Goal: Task Accomplishment & Management: Use online tool/utility

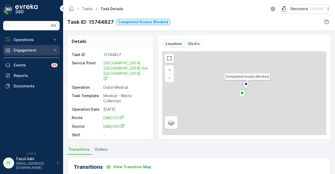
click at [45, 54] on button "Engagement" at bounding box center [31, 50] width 57 height 10
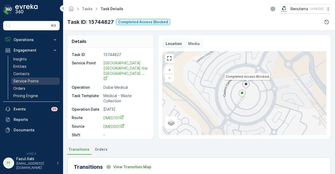
click at [48, 79] on link "Service Points" at bounding box center [35, 81] width 48 height 7
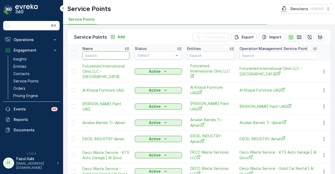
click at [105, 57] on input "text" at bounding box center [106, 55] width 47 height 8
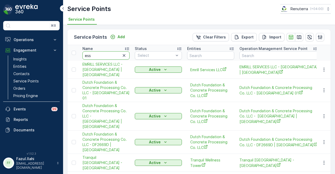
click at [105, 57] on input "ess" at bounding box center [106, 55] width 47 height 8
type input "essa"
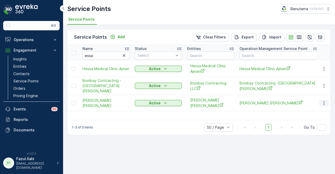
click at [323, 101] on icon "button" at bounding box center [324, 103] width 5 height 5
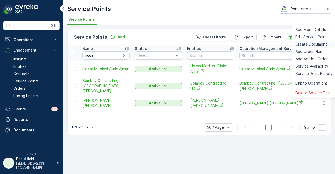
click at [315, 45] on span "Create Document" at bounding box center [311, 44] width 31 height 5
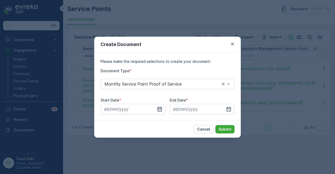
click at [160, 110] on icon "button" at bounding box center [160, 109] width 4 height 5
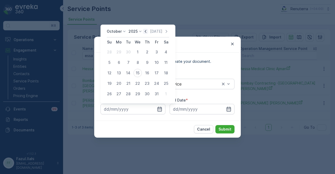
click at [148, 31] on icon "button" at bounding box center [145, 31] width 5 height 5
click at [149, 31] on icon "button" at bounding box center [151, 31] width 5 height 5
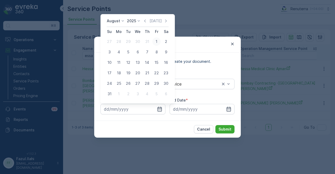
click at [157, 40] on div "1" at bounding box center [157, 41] width 8 height 8
type input "01.08.2025"
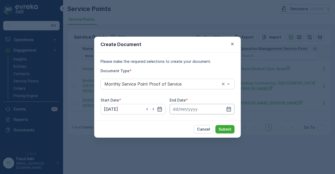
click at [232, 108] on input at bounding box center [202, 109] width 65 height 10
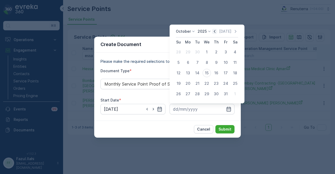
click at [214, 32] on icon "button" at bounding box center [214, 31] width 5 height 5
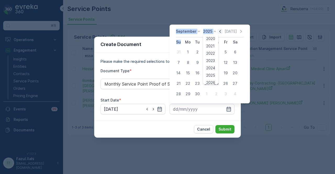
click at [214, 32] on icon at bounding box center [215, 31] width 5 height 5
click at [220, 31] on icon "button" at bounding box center [220, 31] width 5 height 5
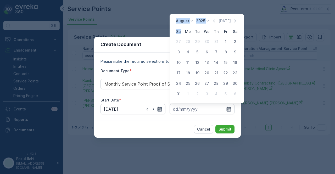
drag, startPoint x: 182, startPoint y: 95, endPoint x: 211, endPoint y: 115, distance: 35.7
click at [182, 95] on div "31" at bounding box center [179, 94] width 8 height 8
type input "31.08.2025"
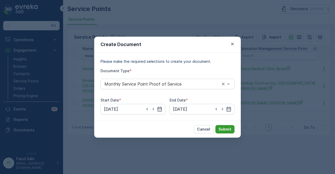
click at [221, 132] on button "Submit" at bounding box center [225, 129] width 19 height 8
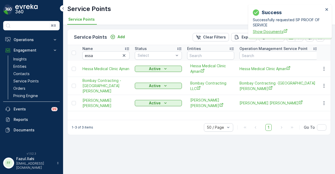
click at [263, 32] on span "Show Documents" at bounding box center [288, 32] width 71 height 6
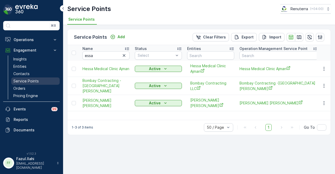
click at [42, 83] on link "Service Points" at bounding box center [35, 81] width 48 height 7
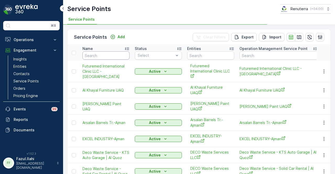
click at [107, 55] on input "text" at bounding box center [106, 55] width 47 height 8
type input "e"
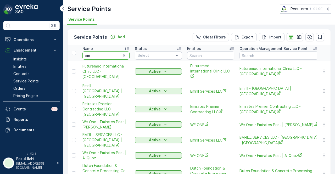
click at [106, 55] on input "em" at bounding box center [106, 55] width 47 height 8
type input "emirates industrial"
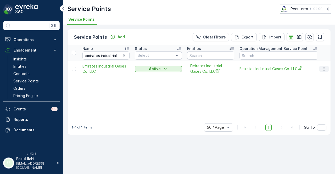
click at [325, 68] on icon "button" at bounding box center [324, 68] width 5 height 5
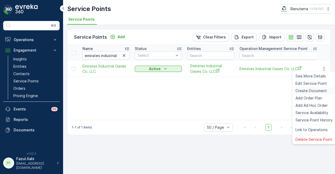
click at [321, 89] on span "Create Document" at bounding box center [311, 90] width 31 height 5
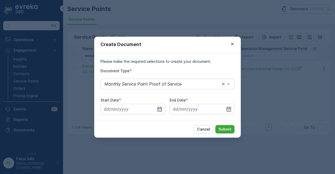
click at [167, 111] on div "Start Date * End Date *" at bounding box center [168, 106] width 134 height 17
click at [161, 110] on icon "button" at bounding box center [159, 109] width 5 height 5
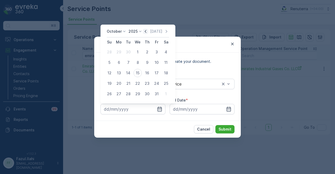
click at [148, 31] on icon "button" at bounding box center [145, 31] width 5 height 5
drag, startPoint x: 121, startPoint y: 51, endPoint x: 131, endPoint y: 56, distance: 10.9
click at [122, 52] on div "1" at bounding box center [119, 52] width 8 height 8
type input "01.09.2025"
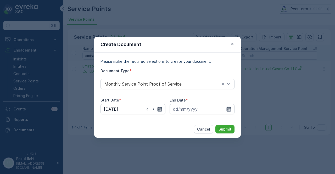
click at [230, 110] on icon "button" at bounding box center [228, 109] width 5 height 5
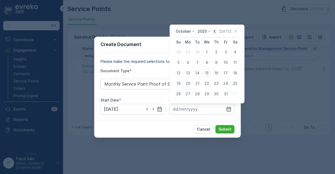
drag, startPoint x: 215, startPoint y: 30, endPoint x: 217, endPoint y: 43, distance: 12.6
click at [215, 31] on icon "button" at bounding box center [214, 31] width 5 height 5
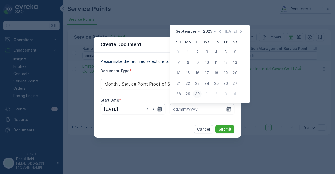
click at [195, 96] on div "30" at bounding box center [197, 94] width 8 height 8
type input "30.09.2025"
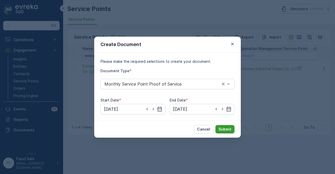
click at [223, 133] on button "Submit" at bounding box center [225, 129] width 19 height 8
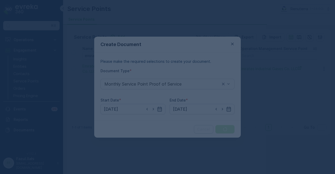
click at [222, 125] on div at bounding box center [167, 87] width 335 height 174
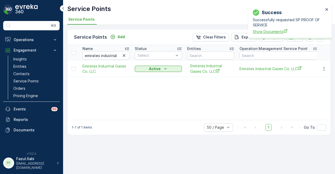
click at [265, 31] on span "Show Documents" at bounding box center [288, 32] width 71 height 6
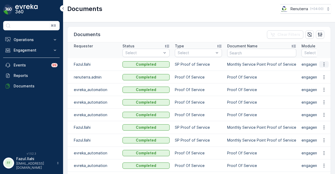
click at [324, 66] on icon "button" at bounding box center [324, 65] width 1 height 4
click at [321, 70] on span "See Details" at bounding box center [323, 71] width 20 height 5
click at [320, 64] on button "button" at bounding box center [324, 64] width 9 height 6
click at [321, 69] on span "See Details" at bounding box center [323, 71] width 20 height 5
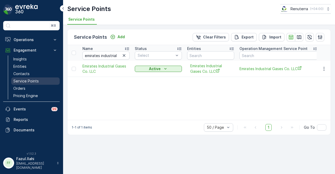
click at [35, 83] on p "Service Points" at bounding box center [25, 81] width 25 height 5
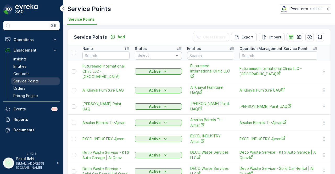
click at [40, 78] on link "Service Points" at bounding box center [35, 81] width 48 height 7
click at [103, 55] on input "text" at bounding box center [106, 55] width 47 height 8
type input "al"
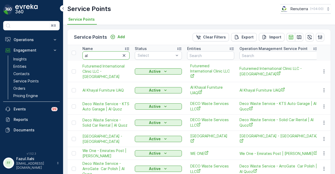
click at [103, 55] on input "al" at bounding box center [106, 55] width 47 height 8
type input "al hallab"
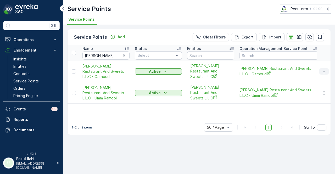
click at [324, 69] on icon "button" at bounding box center [324, 71] width 5 height 5
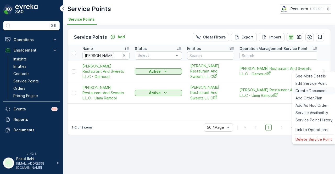
click at [316, 93] on span "Create Document" at bounding box center [311, 90] width 31 height 5
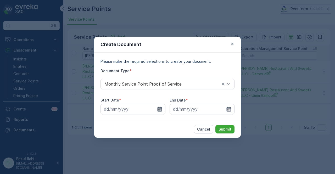
click at [161, 108] on icon "button" at bounding box center [159, 109] width 5 height 5
click at [268, 103] on div "Create Document Please make the required selections to create your document. Do…" at bounding box center [167, 87] width 335 height 174
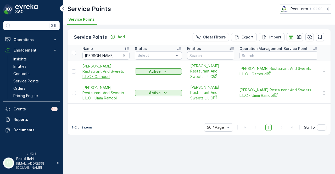
click at [92, 67] on span "Al Hallab Restaurant And Sweets L.L.C - Garhoud" at bounding box center [106, 72] width 47 height 16
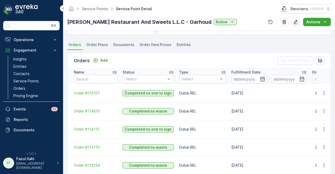
scroll to position [186, 0]
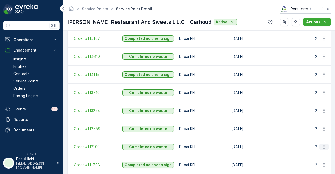
click at [322, 144] on icon "button" at bounding box center [324, 146] width 5 height 5
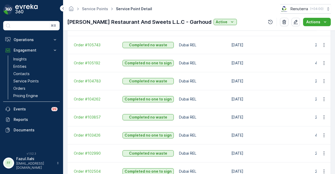
scroll to position [607, 0]
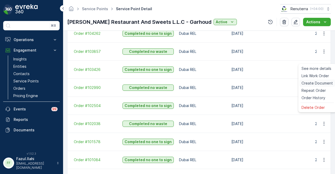
click at [320, 85] on span "Create Document" at bounding box center [317, 83] width 31 height 5
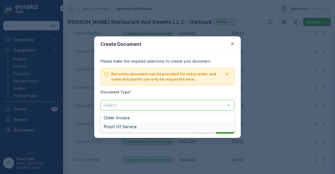
click at [162, 125] on div "Proof Of Service" at bounding box center [168, 126] width 128 height 5
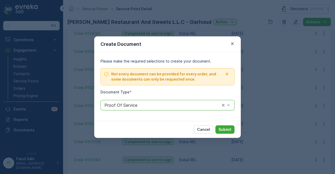
click at [226, 124] on div "Cancel Submit" at bounding box center [167, 129] width 147 height 17
click at [227, 127] on p "Submit" at bounding box center [225, 129] width 13 height 5
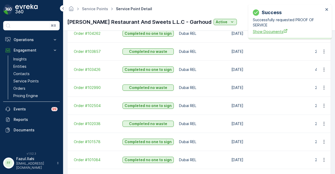
click at [266, 31] on span "Show Documents" at bounding box center [288, 32] width 71 height 6
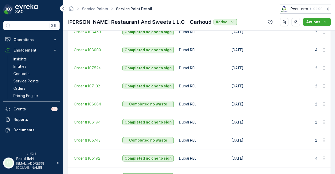
scroll to position [607, 0]
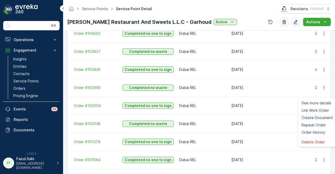
click at [322, 115] on div "Create Document" at bounding box center [318, 117] width 36 height 7
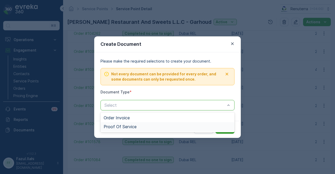
click at [186, 127] on div "Proof Of Service" at bounding box center [168, 126] width 128 height 5
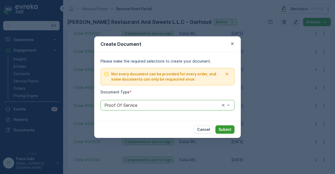
click at [226, 129] on p "Submit" at bounding box center [225, 129] width 13 height 5
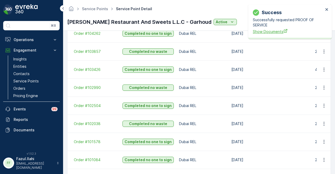
click at [269, 33] on span "Show Documents" at bounding box center [288, 32] width 71 height 6
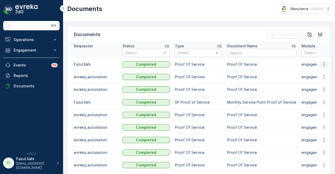
click at [322, 64] on icon "button" at bounding box center [324, 64] width 5 height 5
drag, startPoint x: 321, startPoint y: 66, endPoint x: 320, endPoint y: 73, distance: 6.3
click at [320, 73] on span "See Details" at bounding box center [323, 71] width 20 height 5
click at [326, 64] on button "button" at bounding box center [324, 64] width 9 height 6
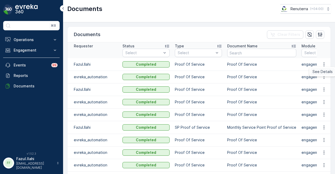
click at [324, 74] on span "See Details" at bounding box center [323, 71] width 20 height 5
